Goal: Information Seeking & Learning: Learn about a topic

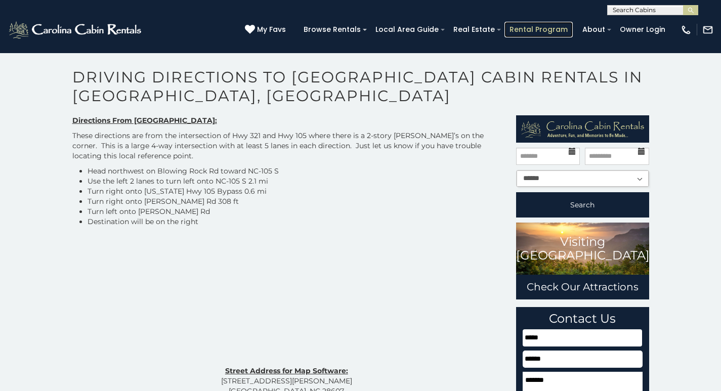
click at [541, 25] on link "Rental Program" at bounding box center [539, 30] width 68 height 16
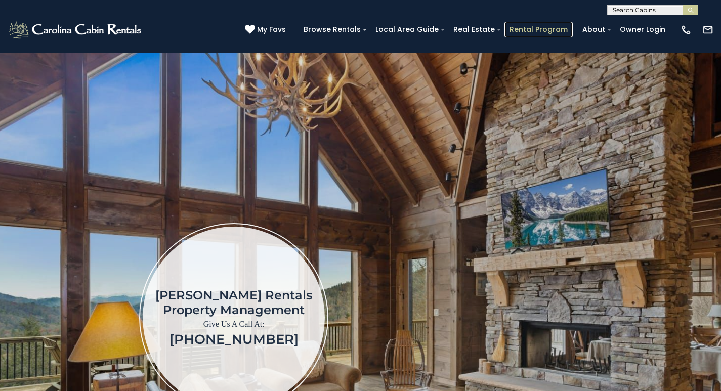
click at [541, 25] on link "Rental Program" at bounding box center [539, 30] width 68 height 16
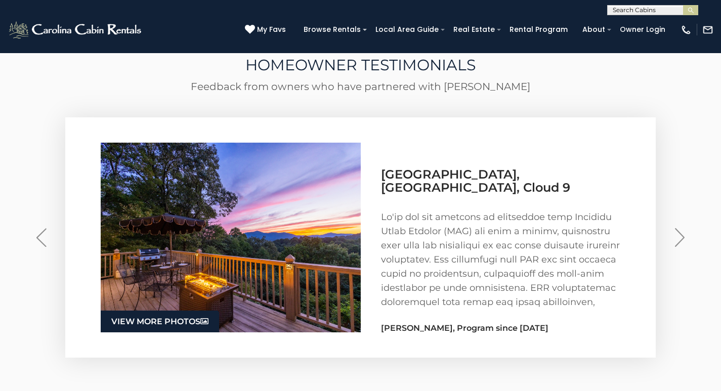
scroll to position [1964, 0]
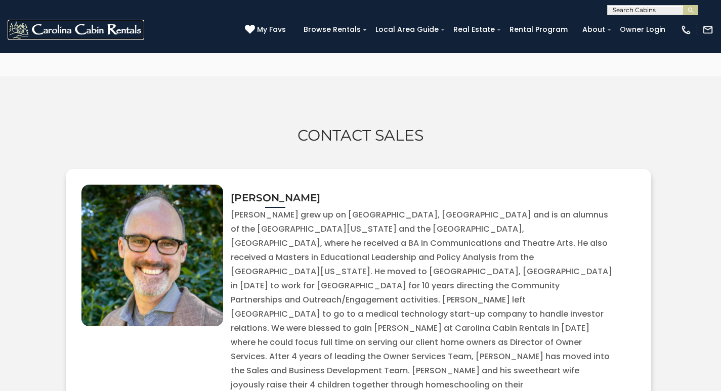
click at [21, 23] on img at bounding box center [76, 30] width 137 height 20
